Goal: Information Seeking & Learning: Learn about a topic

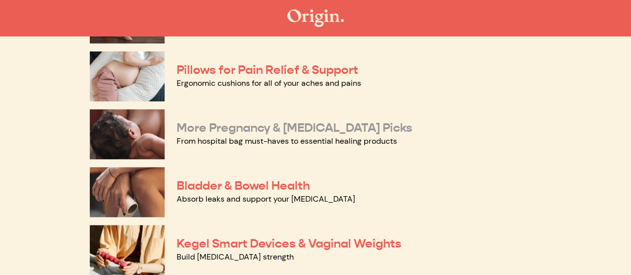
scroll to position [204, 0]
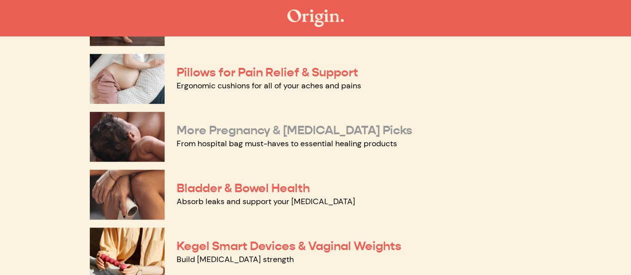
click at [260, 131] on link "More Pregnancy & Postpartum Picks" at bounding box center [295, 130] width 236 height 15
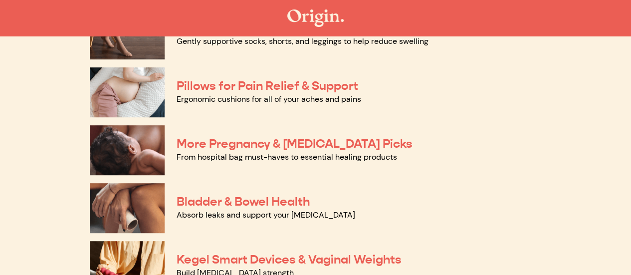
scroll to position [190, 0]
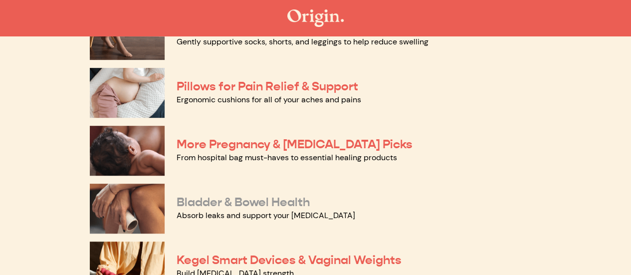
click at [207, 199] on link "Bladder & Bowel Health" at bounding box center [243, 202] width 133 height 15
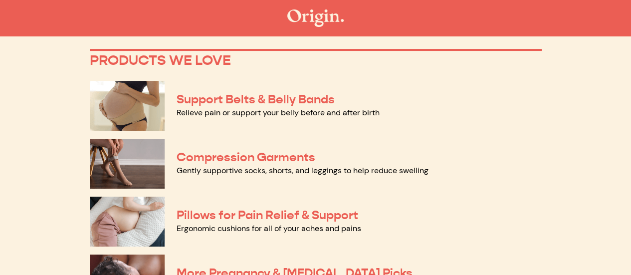
scroll to position [60, 0]
click at [262, 98] on link "Support Belts & Belly Bands" at bounding box center [256, 99] width 158 height 15
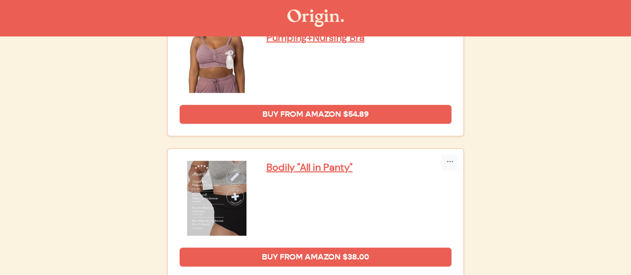
scroll to position [2402, 0]
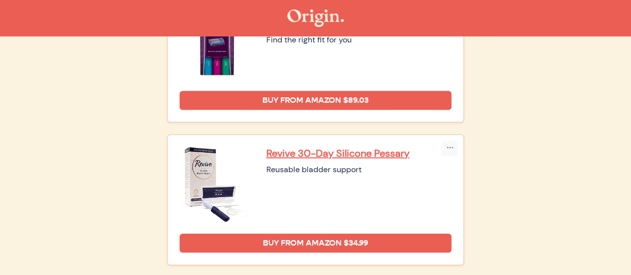
scroll to position [460, 0]
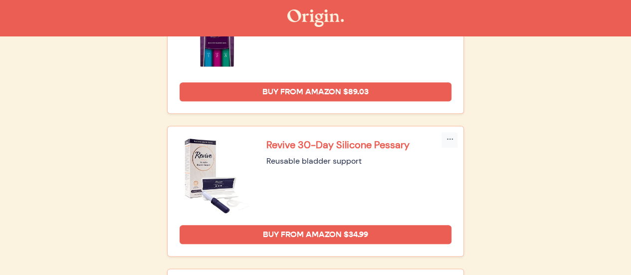
click at [304, 138] on p "Revive 30-Day Silicone Pessary" at bounding box center [359, 144] width 186 height 13
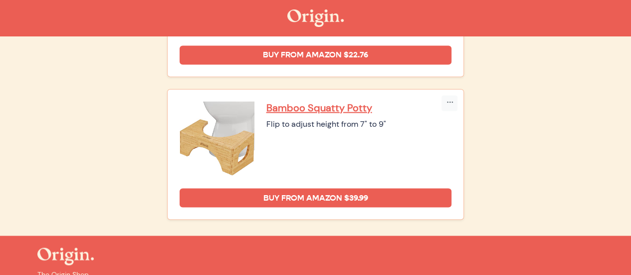
scroll to position [839, 0]
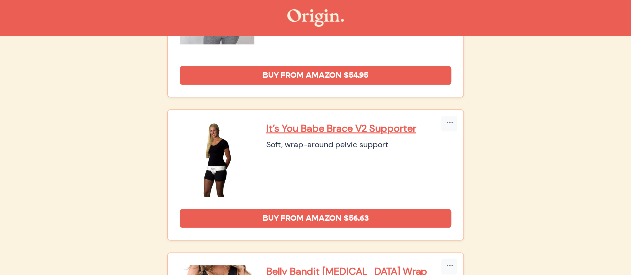
scroll to position [477, 0]
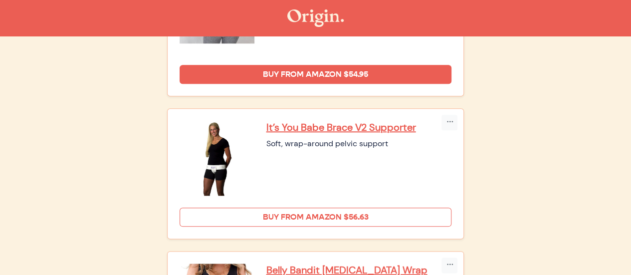
click at [313, 211] on link "Buy from Amazon $56.63" at bounding box center [316, 217] width 272 height 19
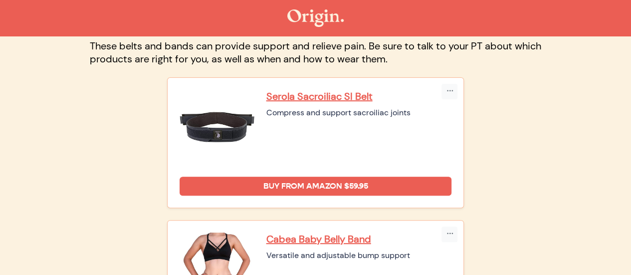
scroll to position [79, 0]
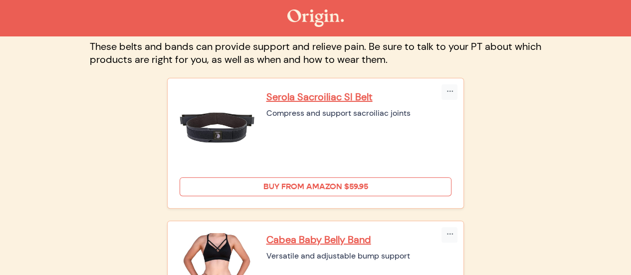
click at [286, 187] on link "Buy from Amazon $59.95" at bounding box center [316, 186] width 272 height 19
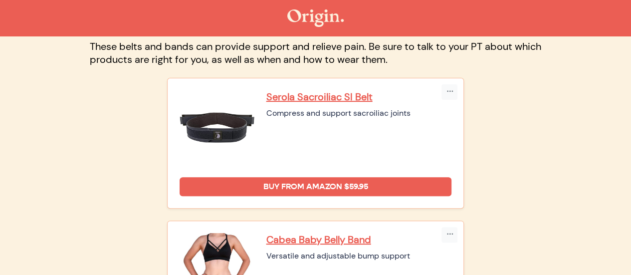
click at [302, 14] on img at bounding box center [315, 17] width 56 height 17
